Goal: Information Seeking & Learning: Learn about a topic

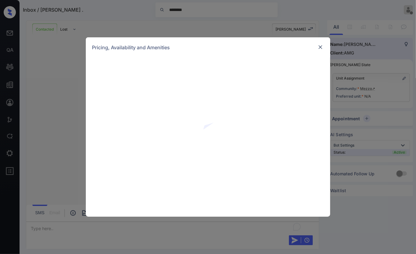
scroll to position [1095, 0]
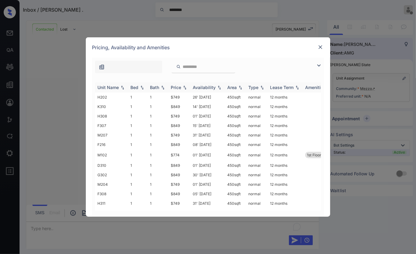
click at [144, 86] on img at bounding box center [142, 87] width 6 height 4
click at [266, 53] on div "Pricing, Availability and Amenities" at bounding box center [208, 47] width 244 height 20
drag, startPoint x: 97, startPoint y: 9, endPoint x: 281, endPoint y: 42, distance: 187.1
click at [98, 9] on div "**********" at bounding box center [208, 127] width 416 height 254
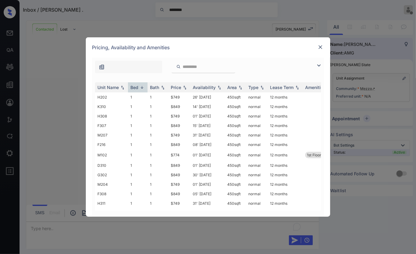
click at [301, 44] on div "Pricing, Availability and Amenities" at bounding box center [208, 47] width 244 height 20
click at [289, 44] on div "Pricing, Availability and Amenities" at bounding box center [208, 47] width 244 height 20
click at [323, 47] on img at bounding box center [320, 47] width 6 height 6
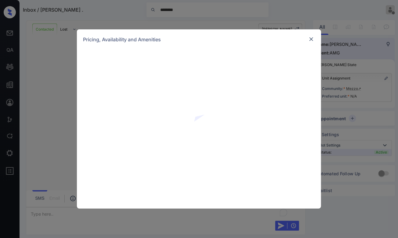
scroll to position [1338, 0]
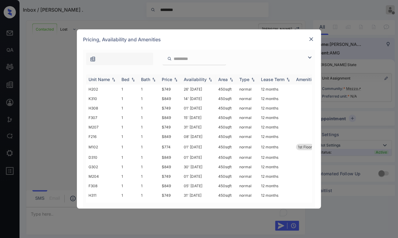
click at [134, 79] on img at bounding box center [133, 79] width 6 height 4
click at [134, 79] on img at bounding box center [133, 79] width 6 height 5
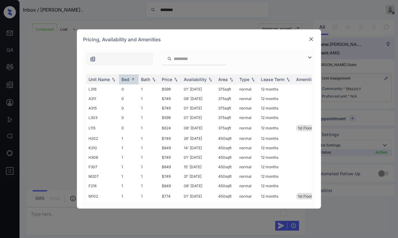
click at [312, 39] on img at bounding box center [312, 39] width 6 height 6
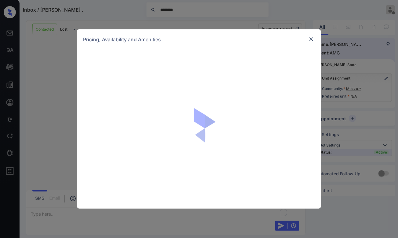
scroll to position [1101, 0]
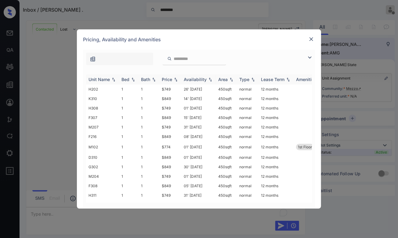
click at [132, 79] on img at bounding box center [133, 79] width 6 height 4
click at [172, 39] on div "Pricing, Availability and Amenities" at bounding box center [199, 39] width 244 height 20
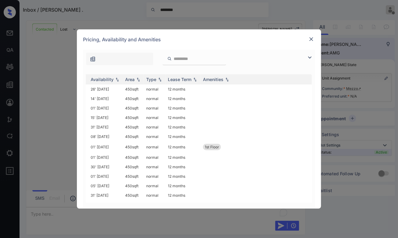
scroll to position [0, 0]
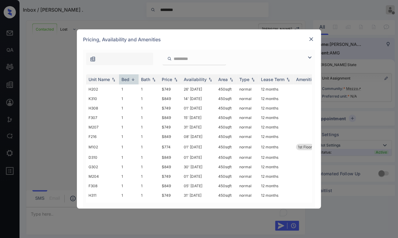
click at [232, 42] on div "Pricing, Availability and Amenities" at bounding box center [199, 39] width 244 height 20
click at [118, 46] on div "Pricing, Availability and Amenities" at bounding box center [199, 39] width 244 height 20
click at [251, 47] on div "Pricing, Availability and Amenities" at bounding box center [199, 39] width 244 height 20
click at [257, 37] on div "Pricing, Availability and Amenities" at bounding box center [199, 39] width 244 height 20
click at [260, 39] on div "Pricing, Availability and Amenities" at bounding box center [199, 39] width 244 height 20
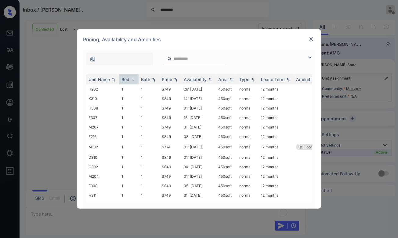
click at [260, 39] on div "Pricing, Availability and Amenities" at bounding box center [199, 39] width 244 height 20
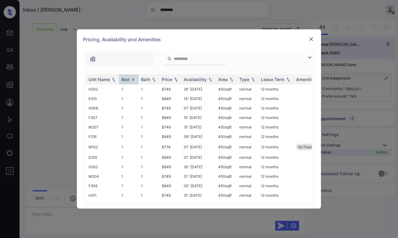
click at [199, 31] on div "Pricing, Availability and Amenities" at bounding box center [199, 39] width 244 height 20
click at [200, 37] on div "Pricing, Availability and Amenities" at bounding box center [199, 39] width 244 height 20
click at [47, 116] on div "**********" at bounding box center [199, 119] width 398 height 238
click at [312, 38] on img at bounding box center [312, 39] width 6 height 6
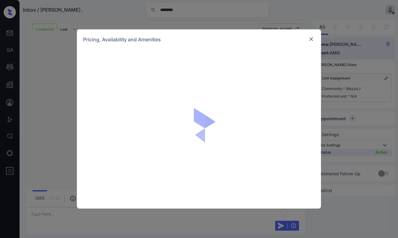
scroll to position [1101, 0]
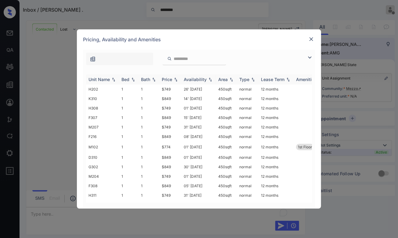
click at [130, 77] on img at bounding box center [133, 79] width 6 height 4
click at [133, 79] on img at bounding box center [133, 79] width 6 height 5
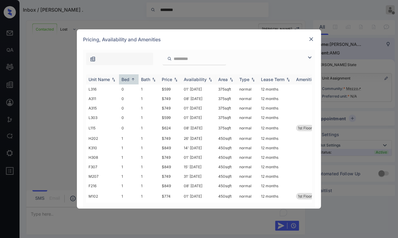
click at [175, 80] on img at bounding box center [176, 79] width 6 height 4
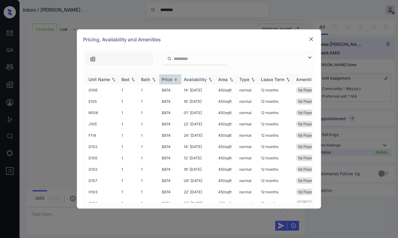
click at [175, 80] on img at bounding box center [176, 79] width 6 height 5
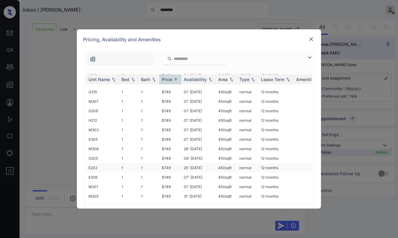
scroll to position [0, 0]
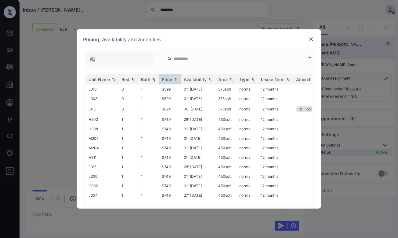
click at [219, 40] on div "Pricing, Availability and Amenities" at bounding box center [199, 39] width 244 height 20
click at [234, 14] on div "**********" at bounding box center [199, 119] width 398 height 238
click at [311, 38] on img at bounding box center [312, 39] width 6 height 6
